Goal: Use online tool/utility: Utilize a website feature to perform a specific function

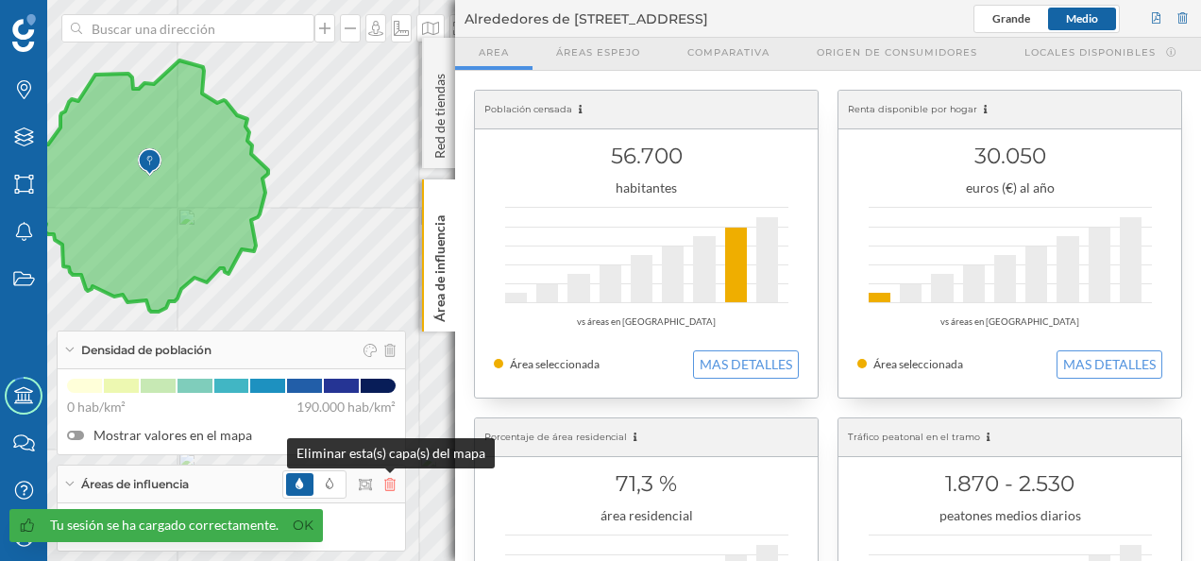
click at [391, 485] on icon at bounding box center [389, 484] width 11 height 13
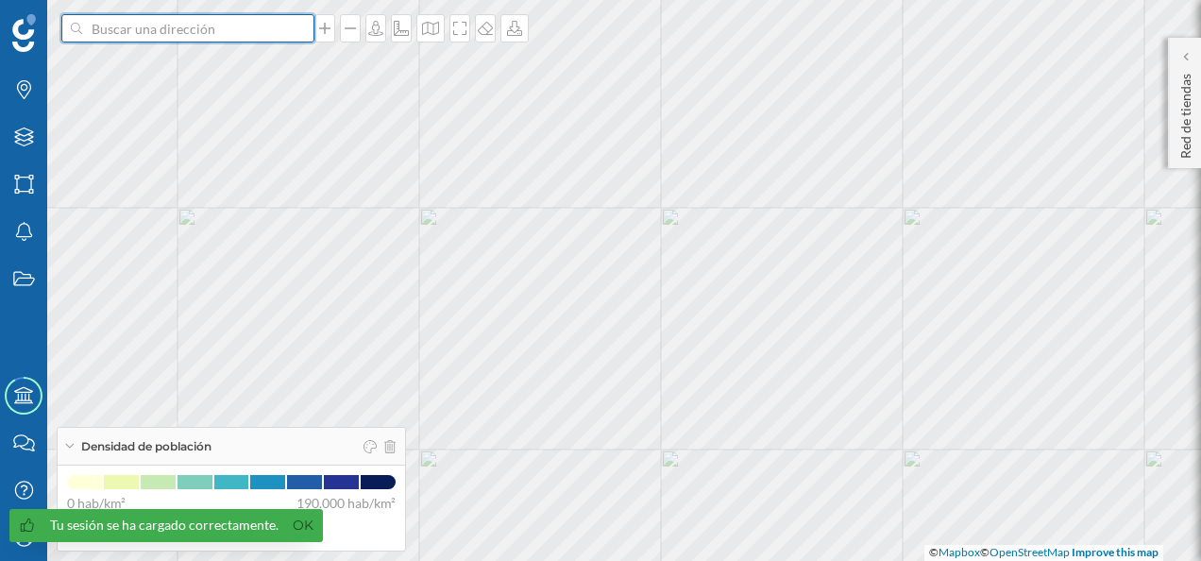
click at [142, 25] on input at bounding box center [187, 28] width 211 height 28
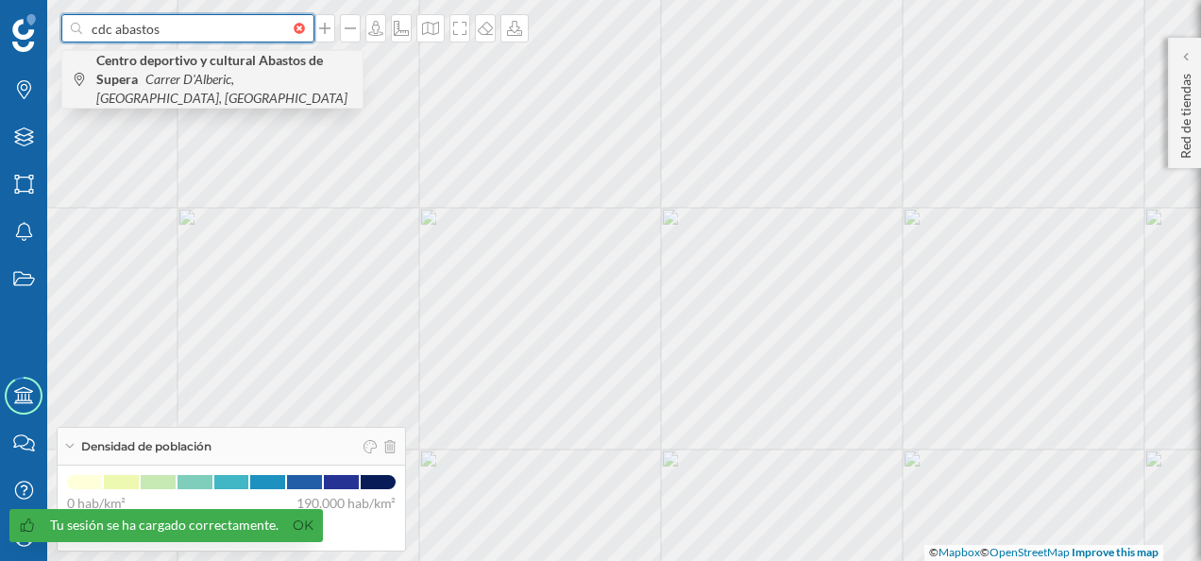
type input "cdc abastos"
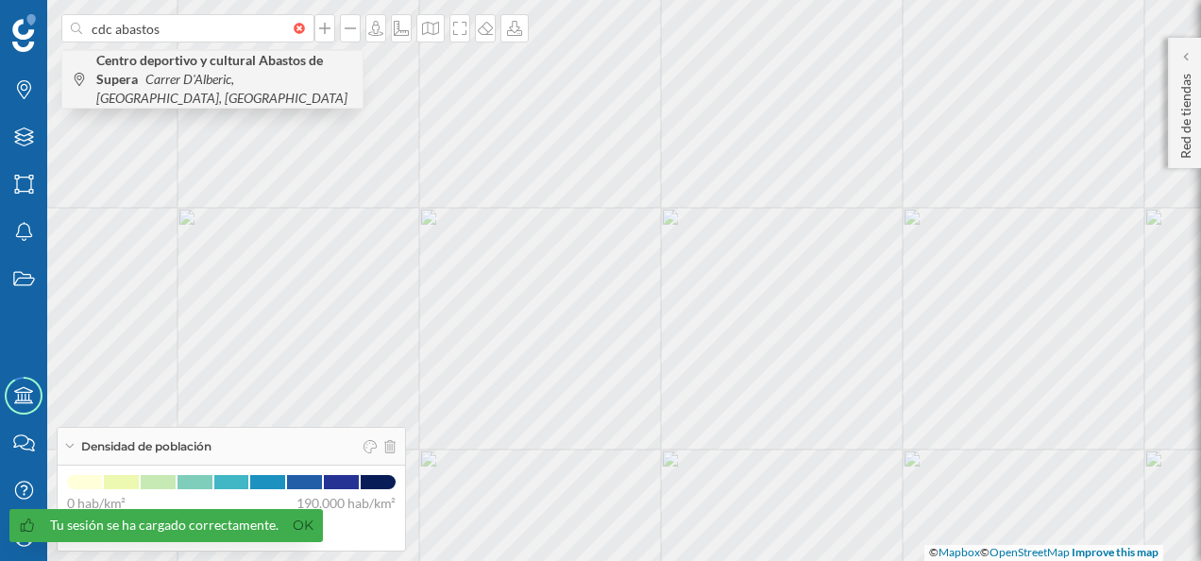
click at [184, 66] on b "Centro deportivo y cultural Abastos de Supera" at bounding box center [209, 69] width 227 height 35
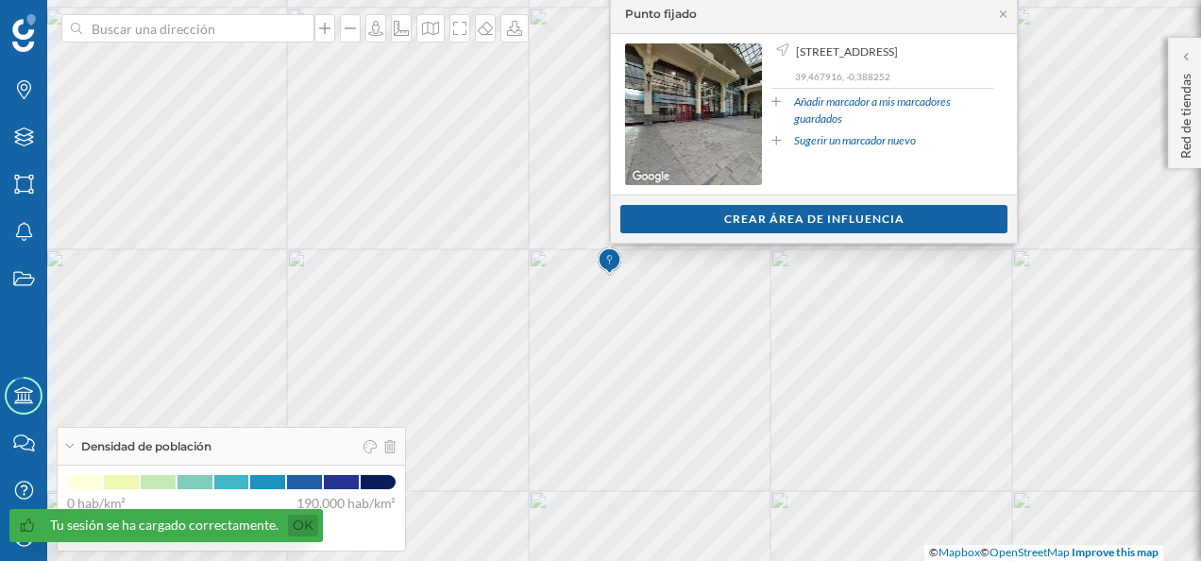
click at [298, 529] on link "Ok" at bounding box center [303, 525] width 30 height 22
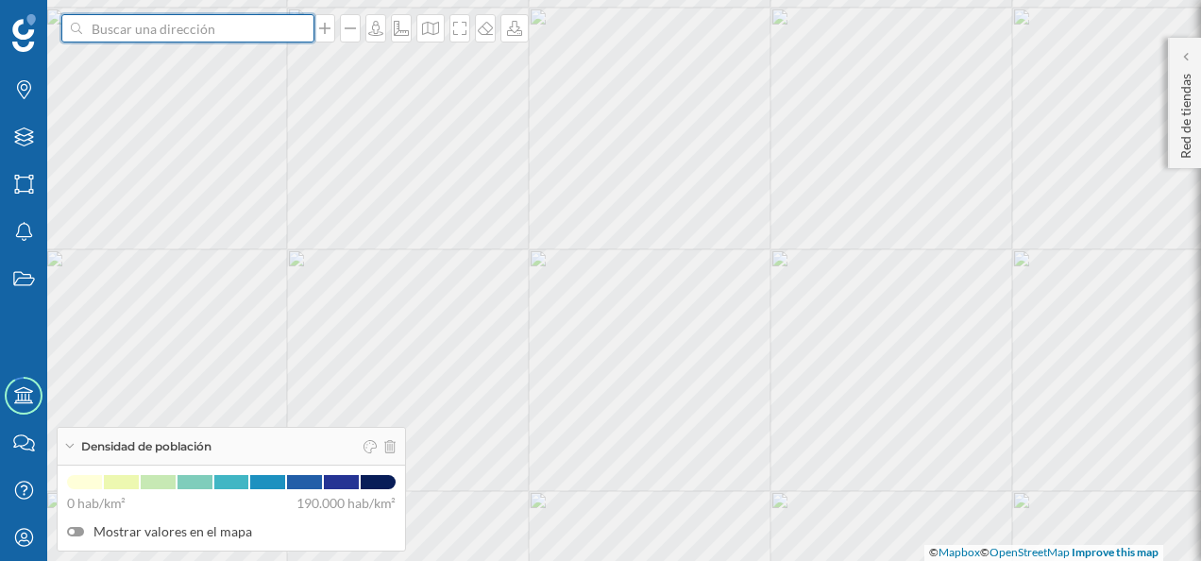
click at [166, 28] on input at bounding box center [187, 28] width 211 height 28
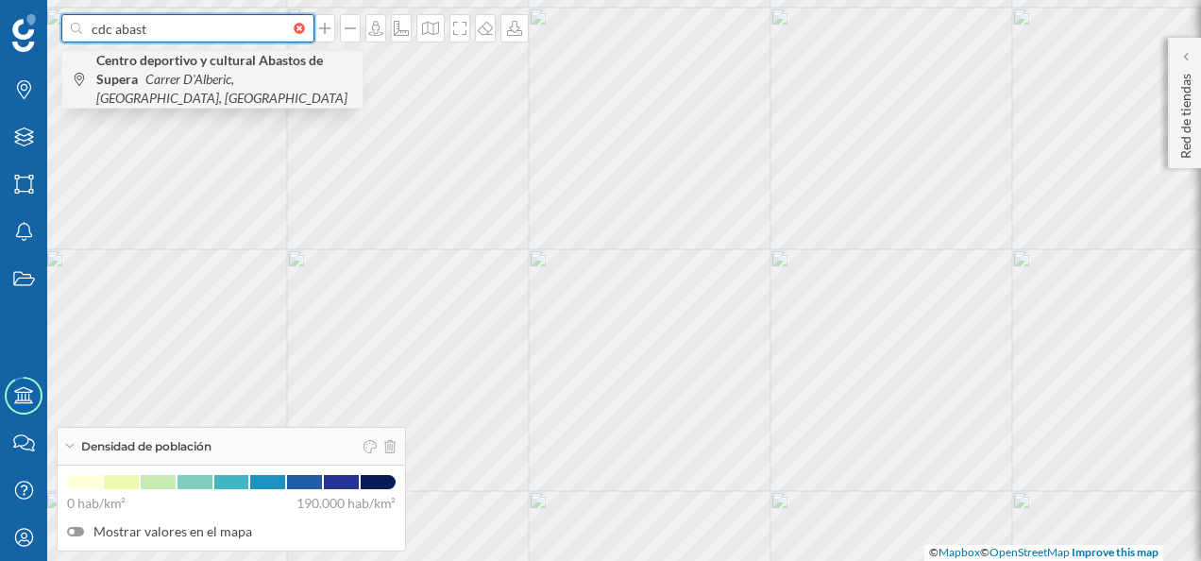
type input "cdc abast"
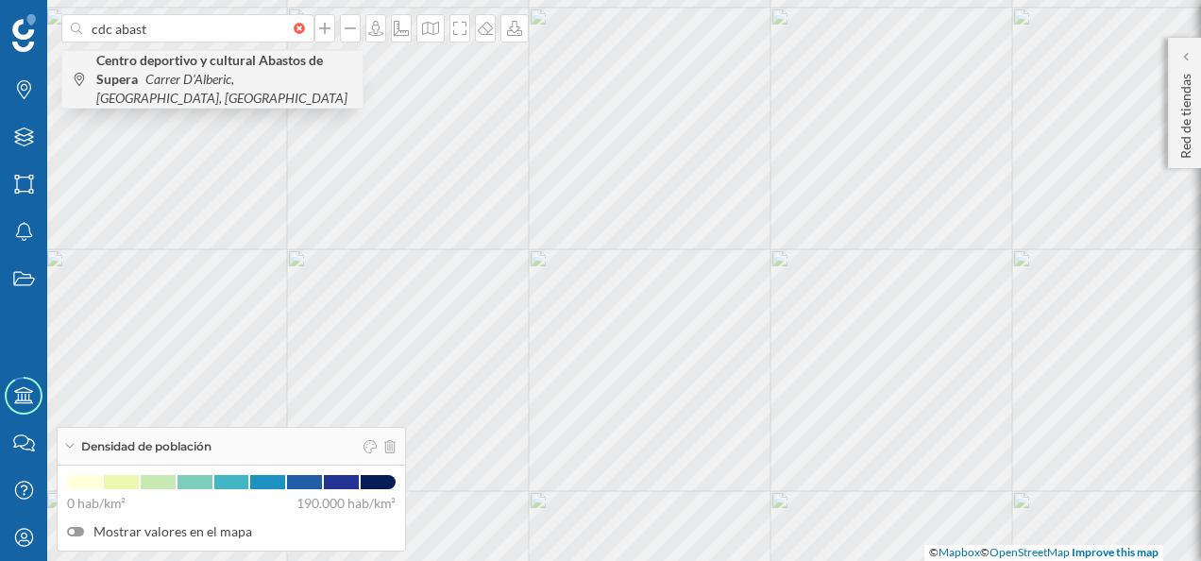
click at [162, 72] on icon "Carrer D'Alberic, [GEOGRAPHIC_DATA], [GEOGRAPHIC_DATA]" at bounding box center [221, 88] width 251 height 35
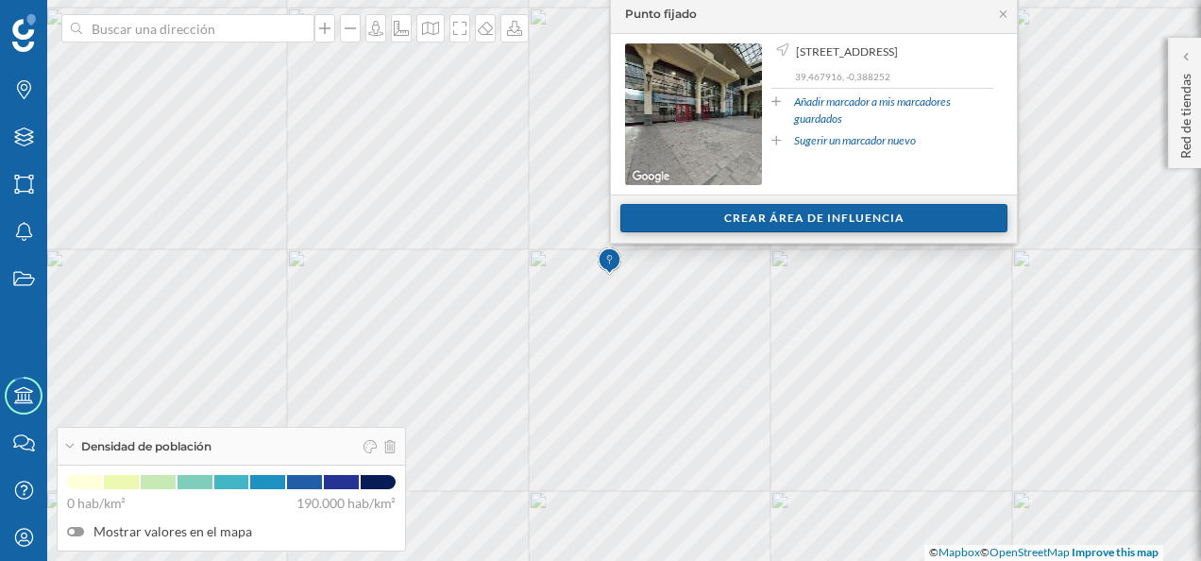
click at [840, 223] on div "Crear área de influencia" at bounding box center [813, 218] width 387 height 28
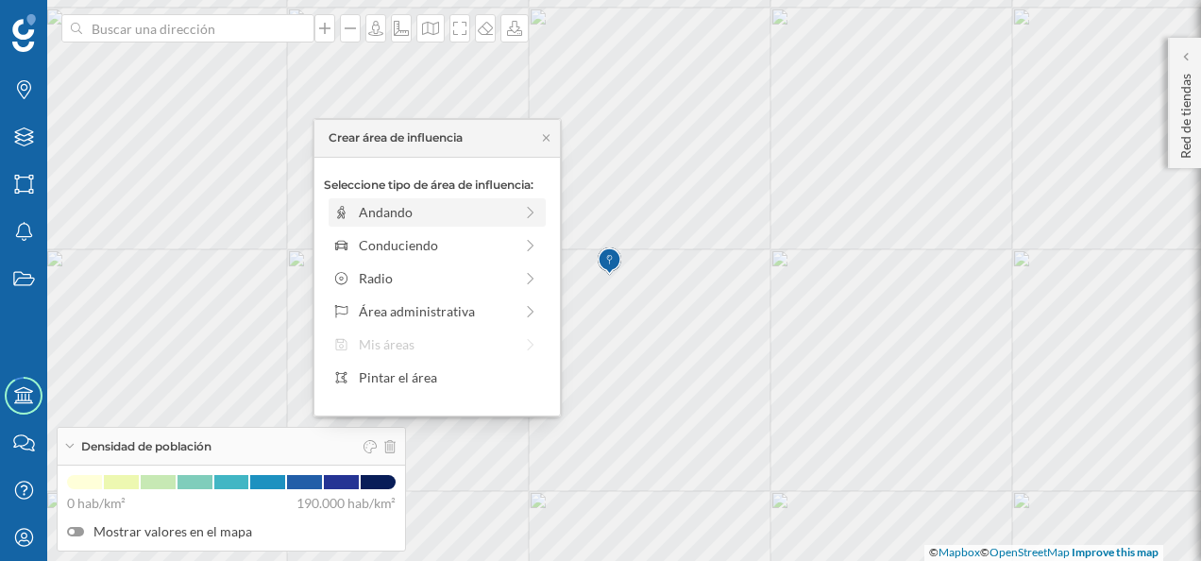
click at [404, 221] on div "Andando" at bounding box center [436, 212] width 154 height 20
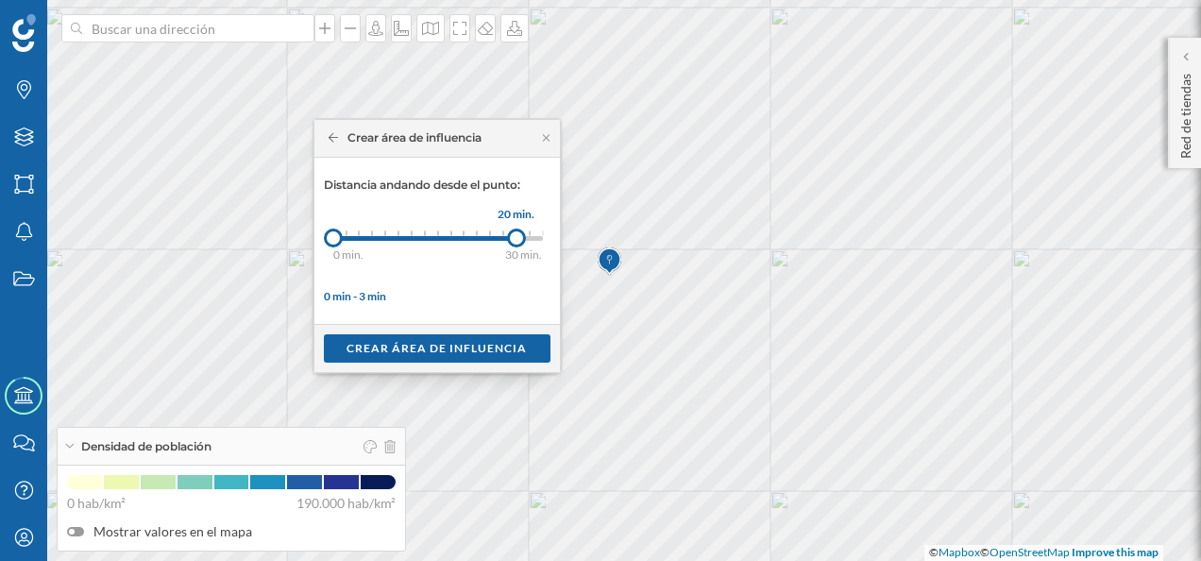
drag, startPoint x: 349, startPoint y: 241, endPoint x: 515, endPoint y: 234, distance: 166.3
click at [515, 234] on div at bounding box center [516, 237] width 19 height 19
click at [428, 353] on div "Crear área de influencia" at bounding box center [437, 347] width 227 height 28
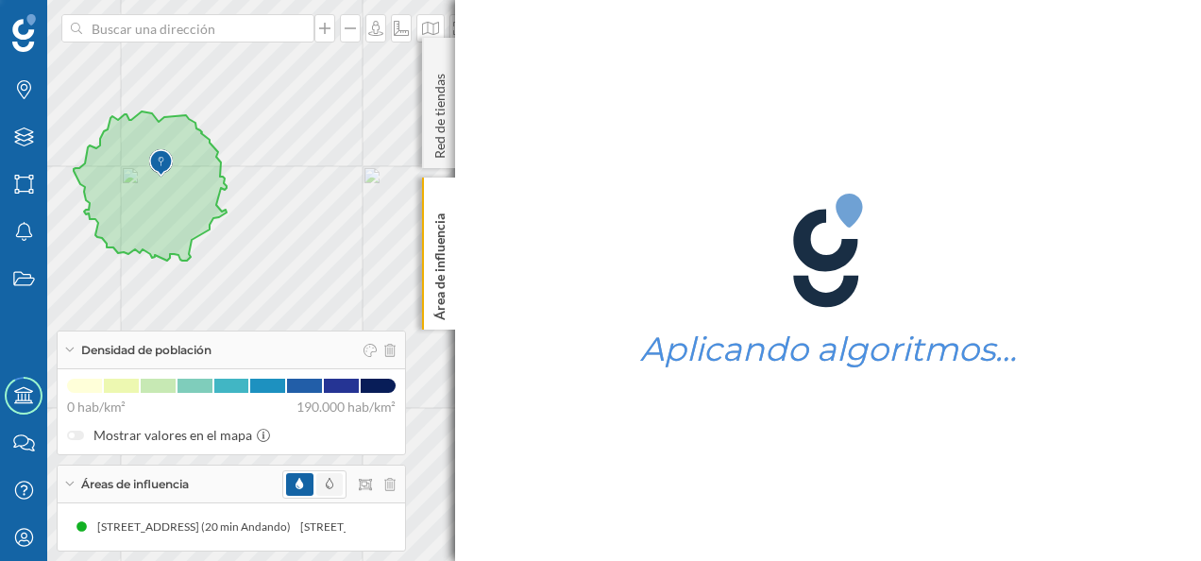
click at [338, 489] on span at bounding box center [329, 484] width 26 height 23
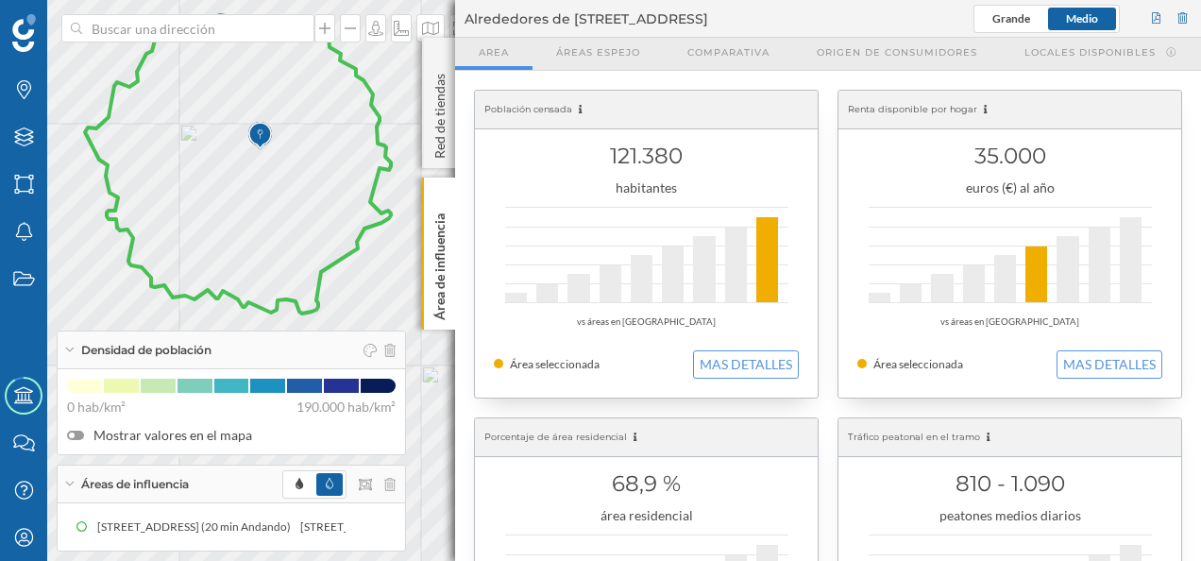
click at [66, 353] on div "Densidad de población" at bounding box center [231, 350] width 347 height 38
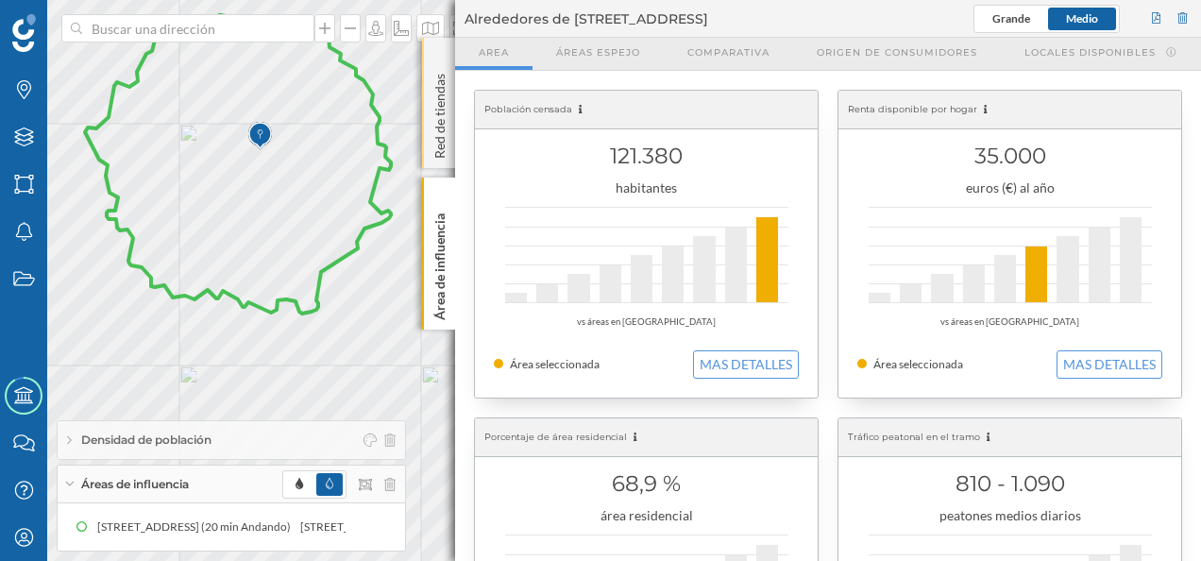
click at [444, 49] on div "Red de tiendas" at bounding box center [438, 103] width 33 height 130
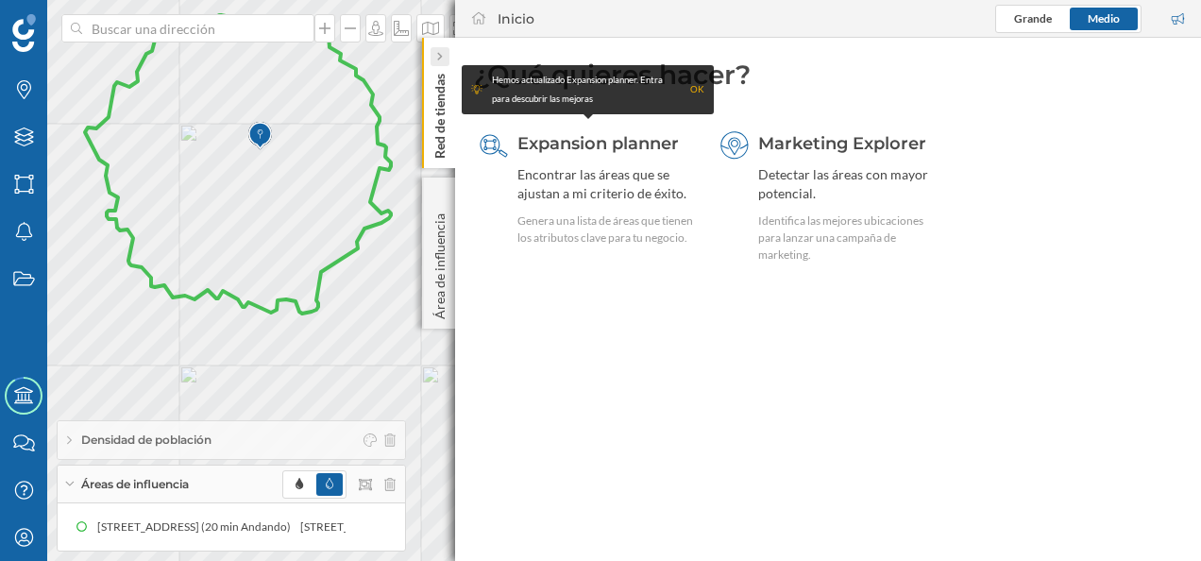
click at [444, 52] on div at bounding box center [439, 56] width 19 height 19
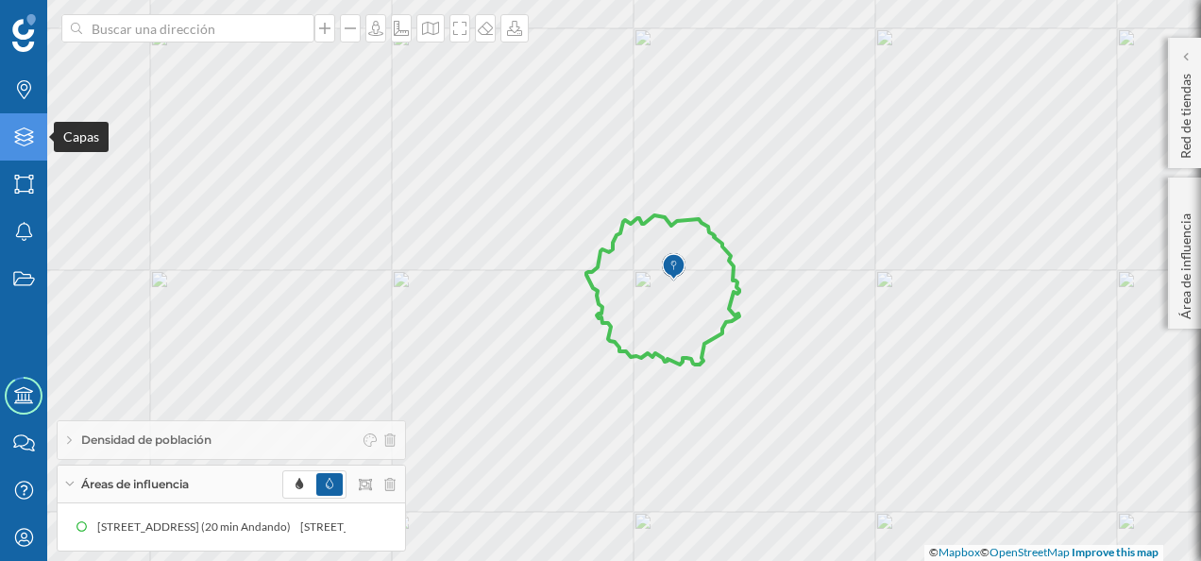
click at [29, 140] on icon at bounding box center [23, 136] width 19 height 19
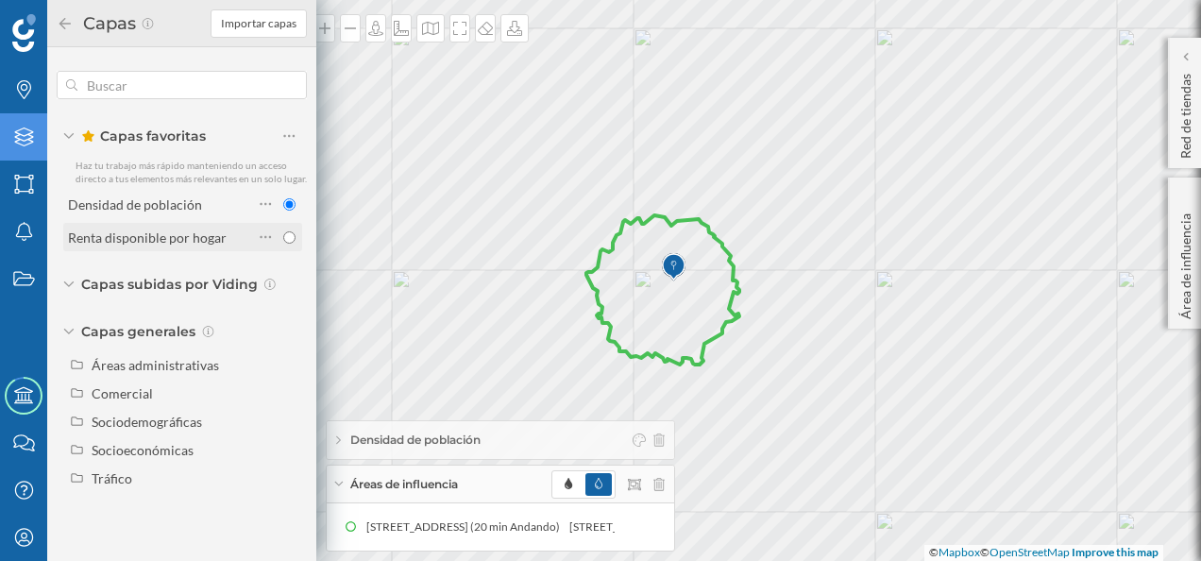
click at [143, 238] on div "Renta disponible por hogar" at bounding box center [147, 237] width 159 height 16
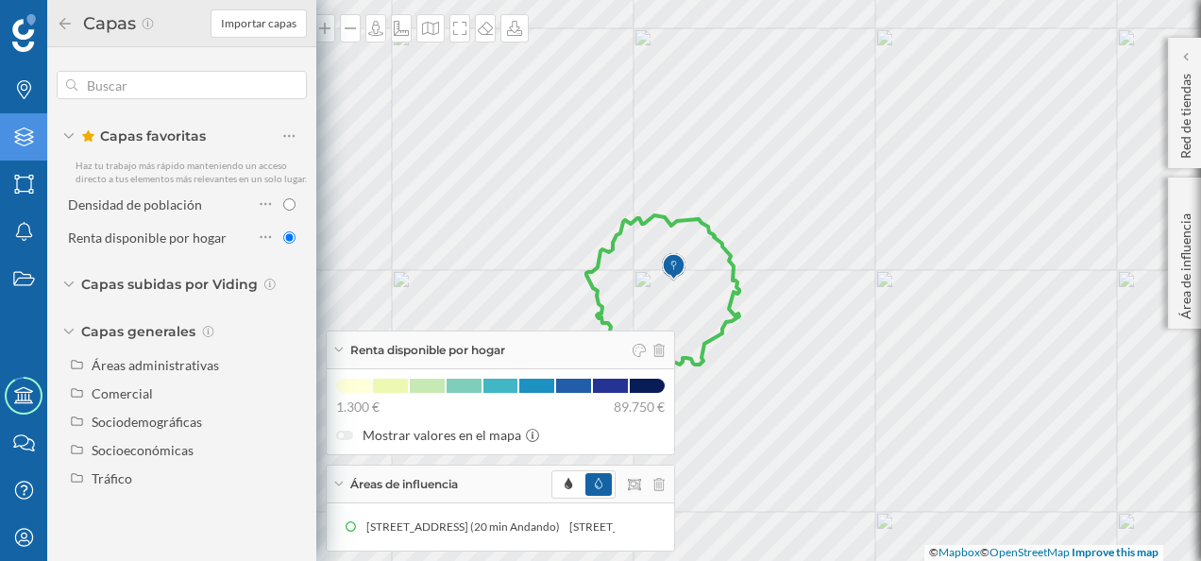
click at [338, 352] on icon at bounding box center [338, 349] width 8 height 5
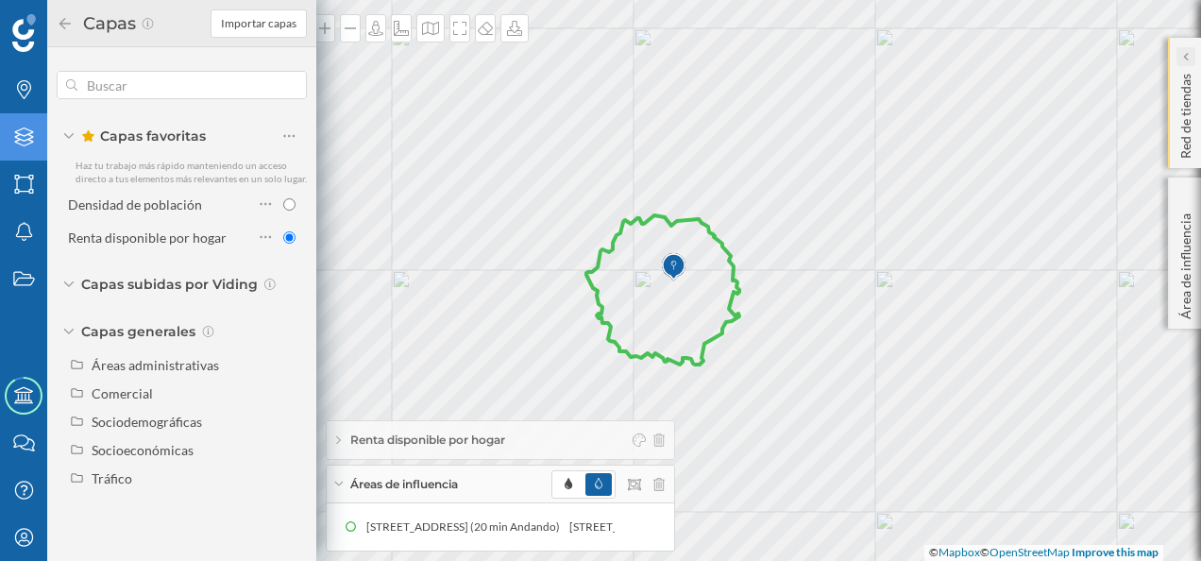
click at [1185, 60] on icon at bounding box center [1185, 56] width 6 height 9
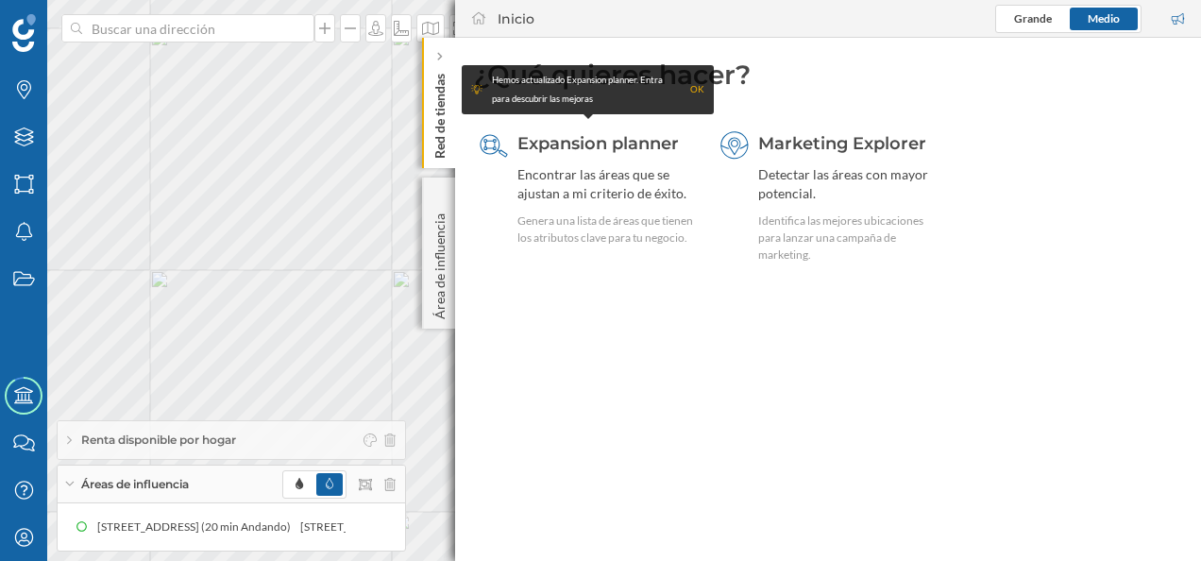
click at [422, 291] on div "Área de influencia" at bounding box center [438, 252] width 33 height 151
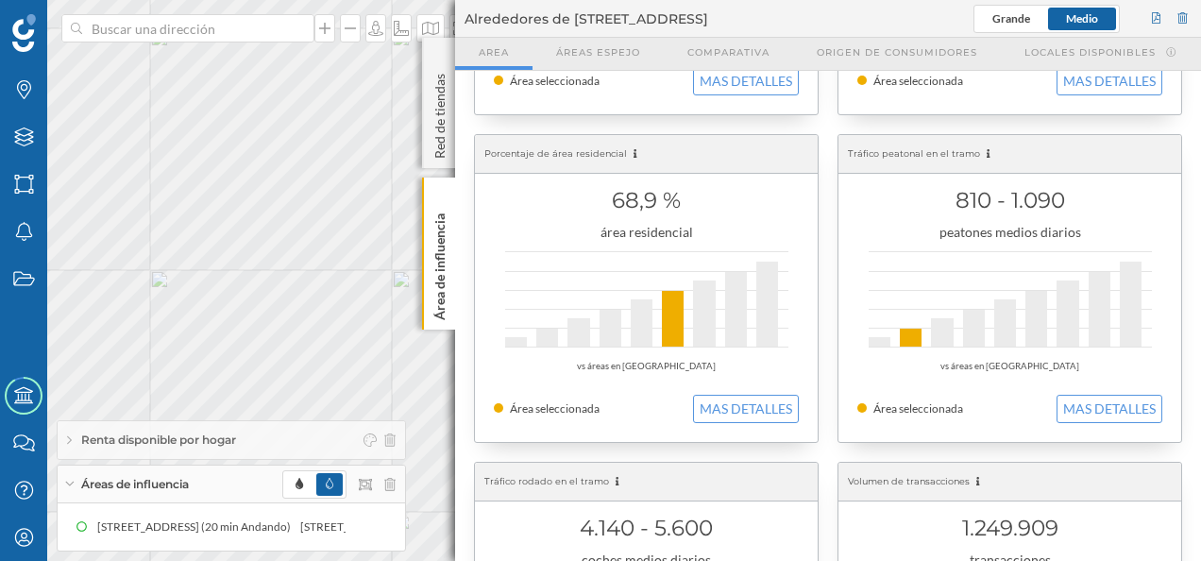
scroll to position [472, 0]
